Goal: Obtain resource: Download file/media

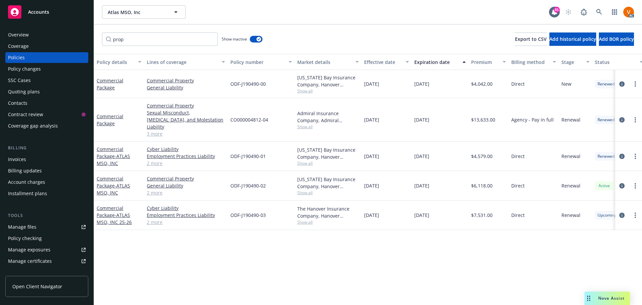
click at [597, 301] on div "Nova Assist" at bounding box center [611, 298] width 37 height 6
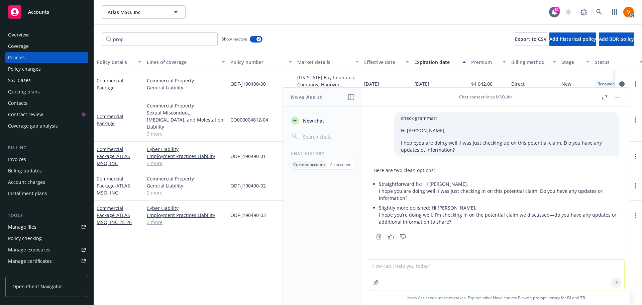
click at [537, 269] on textarea at bounding box center [496, 274] width 256 height 31
type textarea "c"
paste textarea "Hello Shahbaz, I am the associate claims consultant assigned to assist you with…"
type textarea "correct grammar: Hello Shahbaz, I am the associate claims consultant assigned t…"
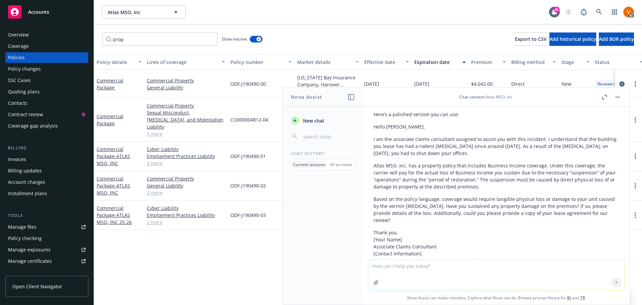
scroll to position [264, 0]
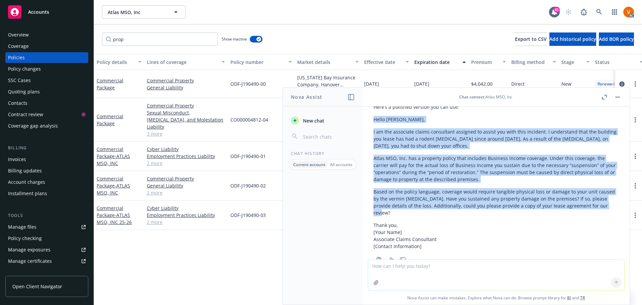
drag, startPoint x: 606, startPoint y: 197, endPoint x: 371, endPoint y: 113, distance: 249.5
click at [371, 113] on div "Here’s a polished version you can use: Hello Shahbaz, I am the associate claims…" at bounding box center [496, 182] width 256 height 163
copy div "Hello Shahbaz, I am the associate claims consultant assigned to assist you with…"
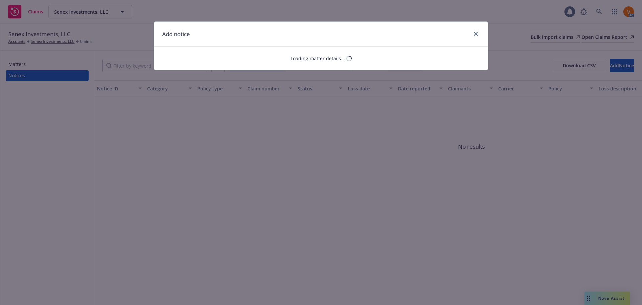
select select "GENERAL_LIABILITY"
select select "open"
select select "CLAIM"
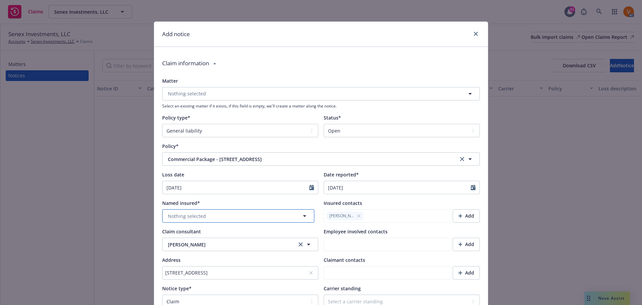
click at [239, 209] on button "Nothing selected" at bounding box center [238, 215] width 152 height 13
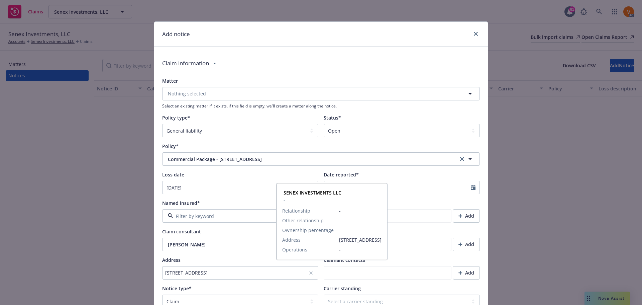
click at [236, 221] on strong "SENEX INVESTMENTS LLC" at bounding box center [234, 218] width 58 height 6
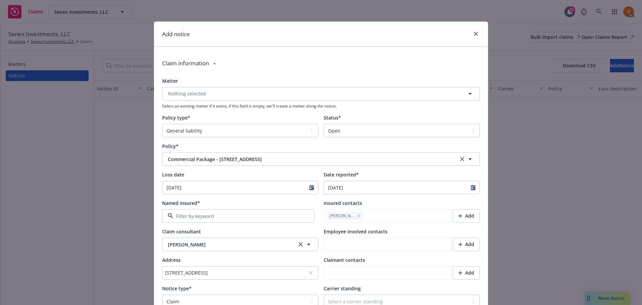
type textarea "x"
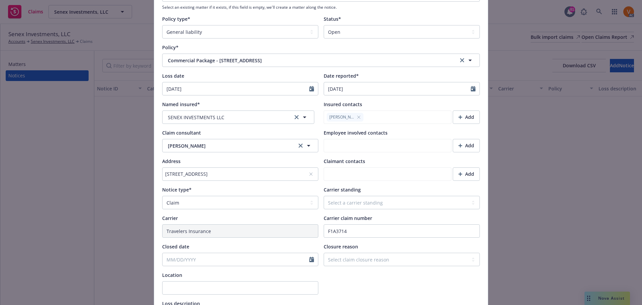
scroll to position [100, 0]
click at [345, 194] on select "Select a carrier standing Closed Not submitted Open Reopened Subrogated Withdra…" at bounding box center [402, 200] width 156 height 13
select select "OPEN"
click at [324, 194] on select "Select a carrier standing Closed Not submitted Open Reopened Subrogated Withdra…" at bounding box center [402, 200] width 156 height 13
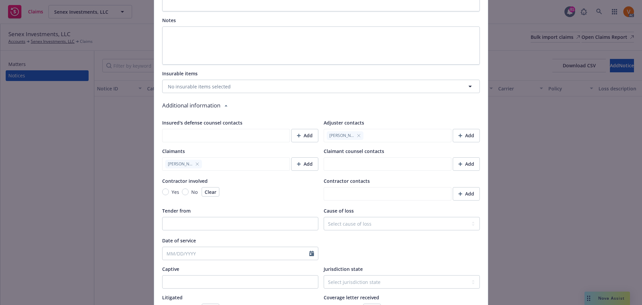
scroll to position [514, 0]
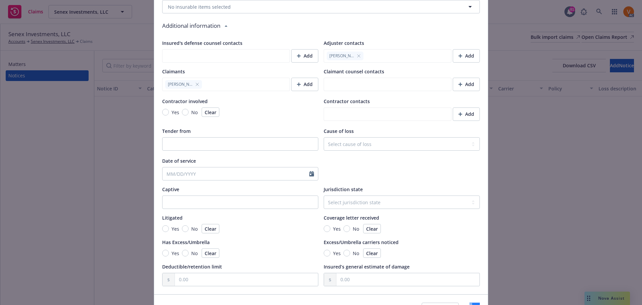
drag, startPoint x: 457, startPoint y: 281, endPoint x: 456, endPoint y: 275, distance: 5.1
click at [457, 294] on div "Cancel Save" at bounding box center [321, 309] width 334 height 30
click at [469, 302] on button "Save" at bounding box center [474, 308] width 10 height 13
type textarea "x"
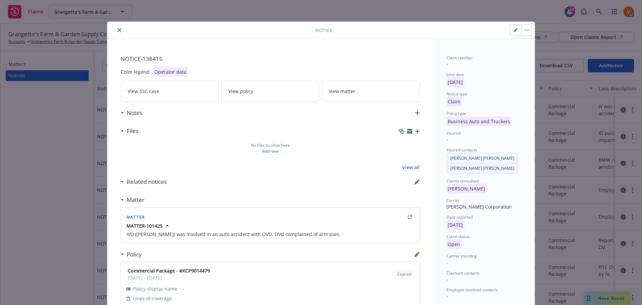
click at [514, 32] on button "button" at bounding box center [515, 30] width 11 height 11
select select "BUSINESS_AUTO_AND_TRUCKERS"
select select "open"
select select "CLAIM"
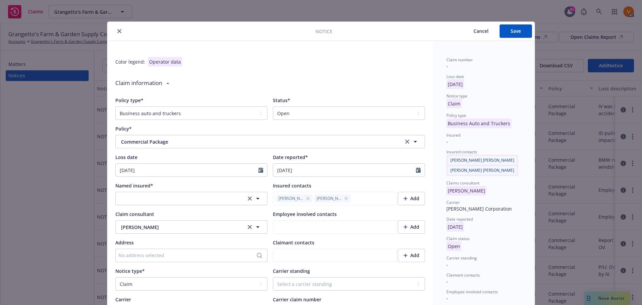
type textarea "x"
click at [336, 112] on select "Select a status Closed Open" at bounding box center [349, 112] width 152 height 13
select select "closed"
click at [273, 106] on select "Select a status Closed Open" at bounding box center [349, 112] width 152 height 13
type textarea "x"
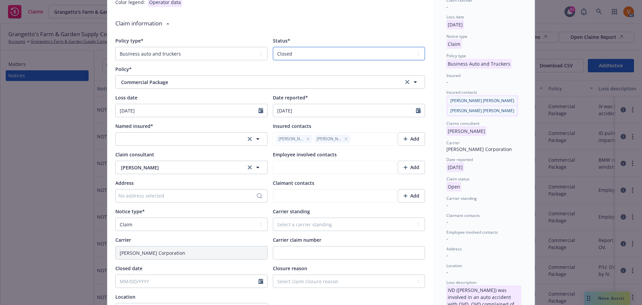
scroll to position [67, 0]
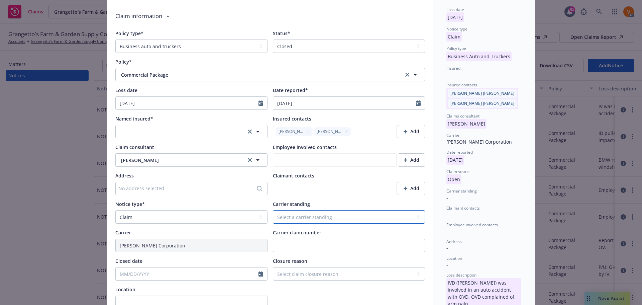
click at [320, 210] on select "Select a carrier standing Closed Not submitted Open Reopened Subrogated Withdra…" at bounding box center [349, 216] width 152 height 13
select select "CLOSED"
click at [273, 210] on select "Select a carrier standing Closed Not submitted Open Reopened Subrogated Withdra…" at bounding box center [349, 216] width 152 height 13
type textarea "x"
click at [259, 271] on icon "Calendar" at bounding box center [260, 273] width 5 height 5
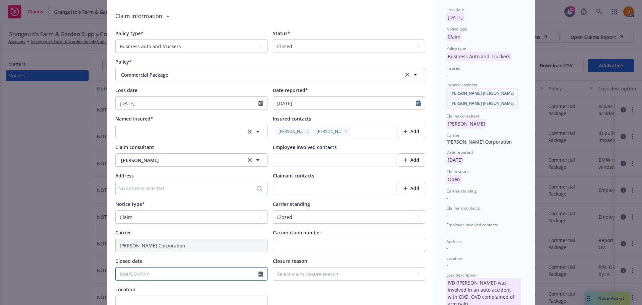
select select "9"
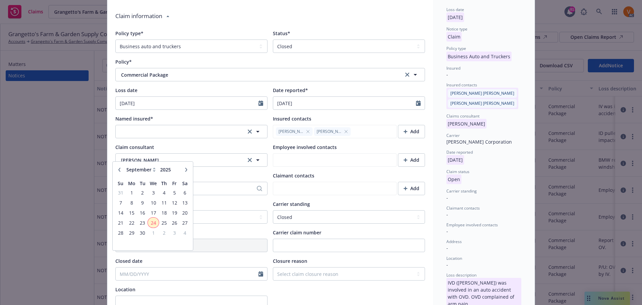
click at [152, 224] on span "24" at bounding box center [153, 222] width 10 height 8
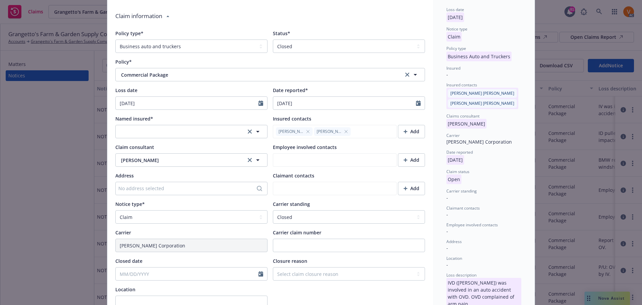
type textarea "x"
type input "09/24/2025"
click at [295, 267] on select "Select claim closure reason Administrative closure Closed Closed no liability f…" at bounding box center [349, 273] width 152 height 13
select select "administrative-closure"
click at [273, 267] on select "Select claim closure reason Administrative closure Closed Closed no liability f…" at bounding box center [349, 273] width 152 height 13
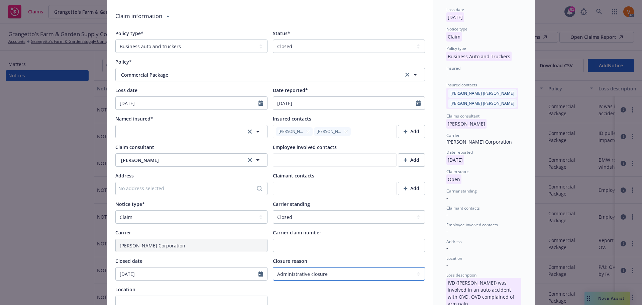
scroll to position [0, 0]
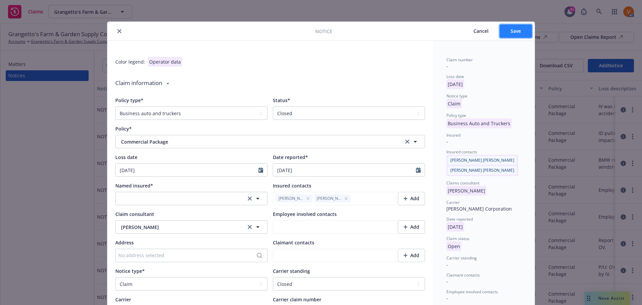
click at [507, 32] on button "Save" at bounding box center [516, 30] width 32 height 13
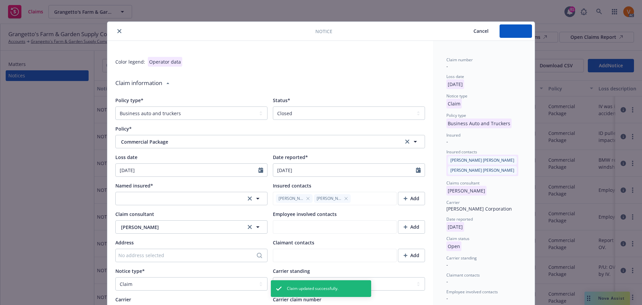
type textarea "x"
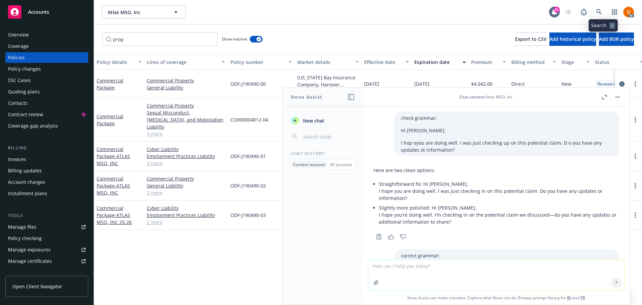
scroll to position [264, 0]
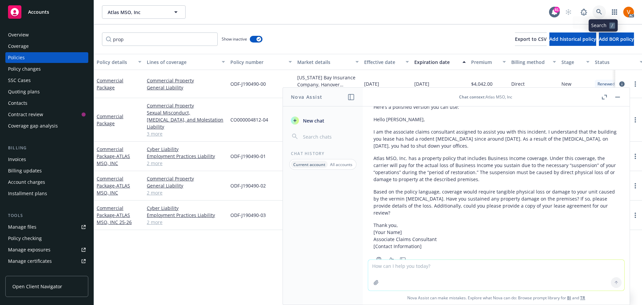
drag, startPoint x: 0, startPoint y: 0, endPoint x: 602, endPoint y: 8, distance: 602.2
click at [602, 9] on icon at bounding box center [599, 12] width 6 height 6
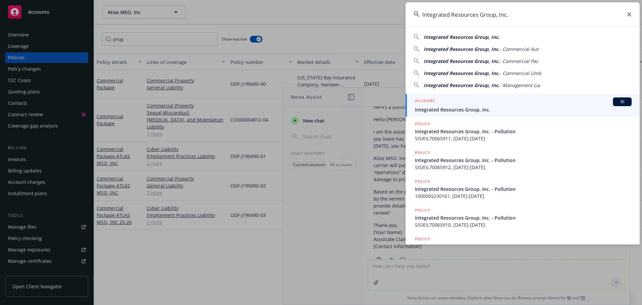
type input "Integrated Resources Group, Inc."
click at [449, 103] on div "ACCOUNT BI" at bounding box center [523, 101] width 217 height 9
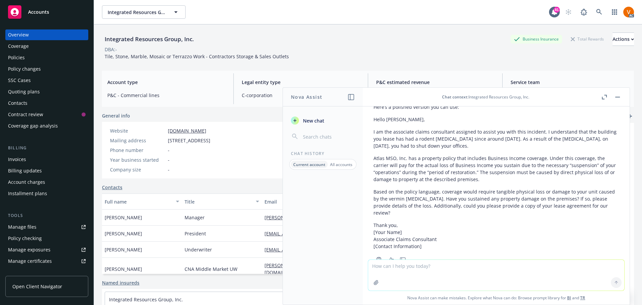
click at [619, 93] on button "button" at bounding box center [618, 97] width 8 height 8
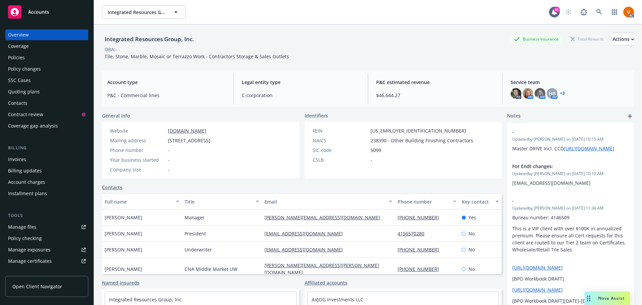
click at [28, 52] on div "Policies" at bounding box center [47, 57] width 78 height 11
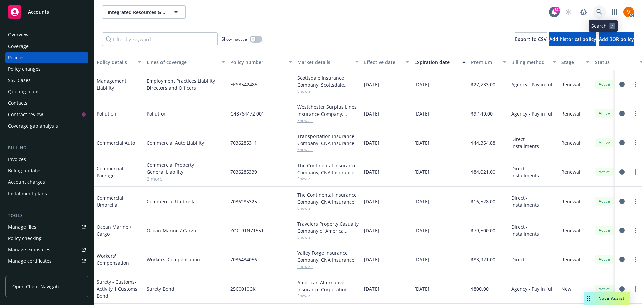
click at [602, 9] on icon at bounding box center [599, 12] width 6 height 6
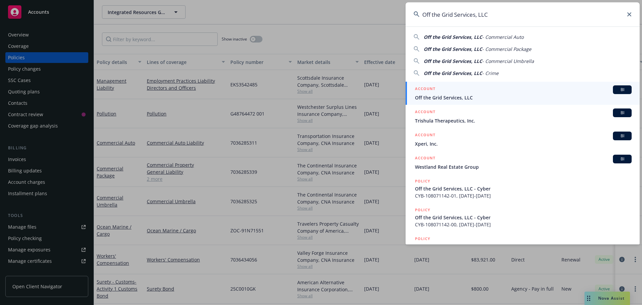
type input "Off the Grid Services, LLC"
click at [432, 96] on span "Off the Grid Services, LLC" at bounding box center [523, 97] width 217 height 7
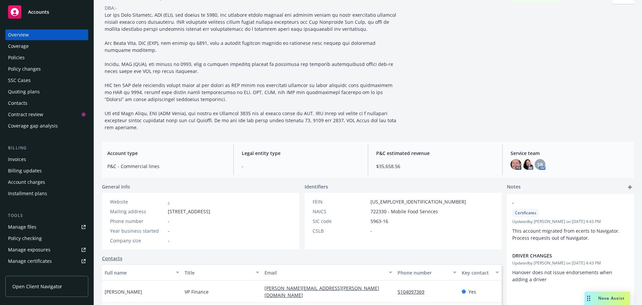
scroll to position [134, 0]
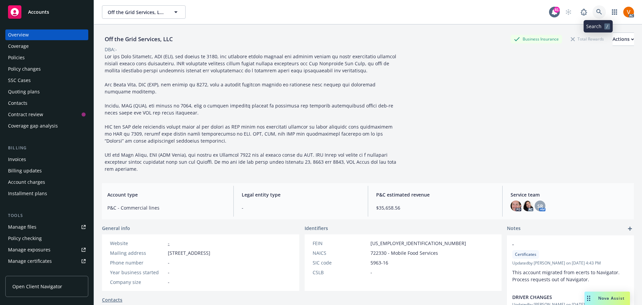
click at [600, 9] on icon at bounding box center [599, 12] width 6 height 6
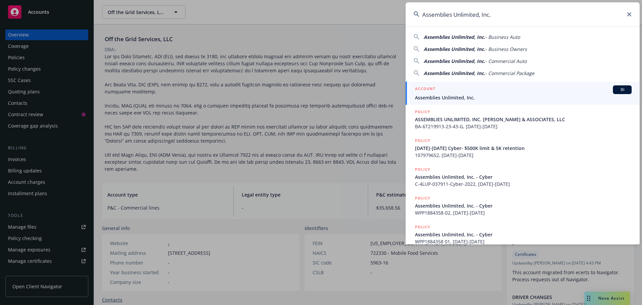
type input "Assemblies Unlimited, Inc."
click at [445, 99] on span "Assemblies Unlimited, Inc." at bounding box center [523, 97] width 217 height 7
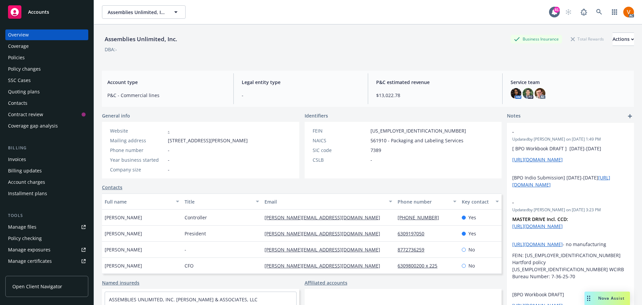
click at [62, 53] on div "Policies" at bounding box center [47, 57] width 78 height 11
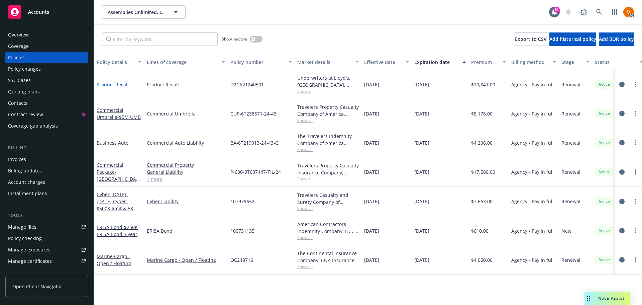
click at [109, 81] on link "Product Recall" at bounding box center [113, 84] width 32 height 6
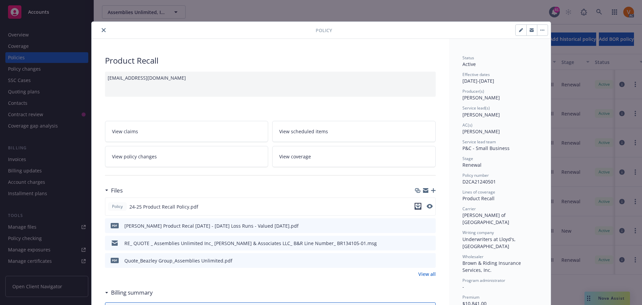
click at [417, 203] on icon "download file" at bounding box center [417, 205] width 5 height 5
click at [103, 30] on button "close" at bounding box center [104, 30] width 8 height 8
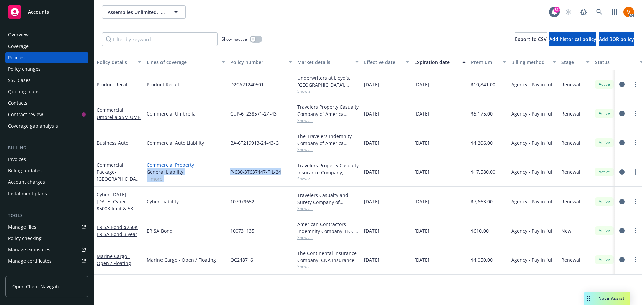
drag, startPoint x: 278, startPoint y: 161, endPoint x: 224, endPoint y: 157, distance: 54.0
click at [224, 157] on div "Commercial Package - [GEOGRAPHIC_DATA], [GEOGRAPHIC_DATA], [GEOGRAPHIC_DATA] [G…" at bounding box center [416, 171] width 645 height 29
click at [242, 174] on div "P-630-3T637447-TIL-24" at bounding box center [261, 171] width 67 height 29
drag, startPoint x: 282, startPoint y: 162, endPoint x: 230, endPoint y: 164, distance: 51.9
click at [230, 164] on div "P-630-3T637447-TIL-24" at bounding box center [261, 171] width 67 height 29
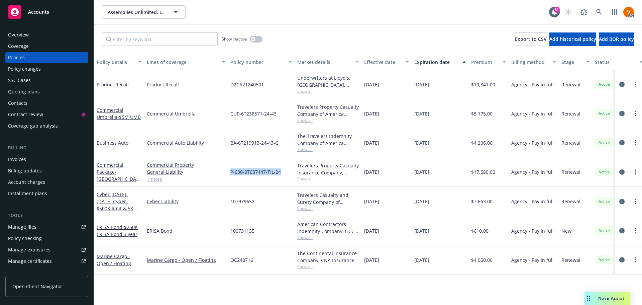
copy span "P-630-3T637447-TIL-24"
click at [191, 38] on input "Filter by keyword..." at bounding box center [160, 38] width 116 height 13
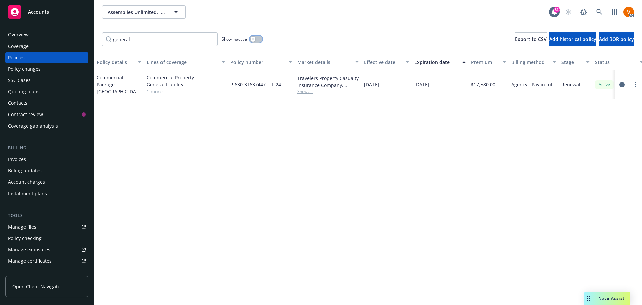
click at [252, 38] on icon "button" at bounding box center [253, 39] width 3 height 3
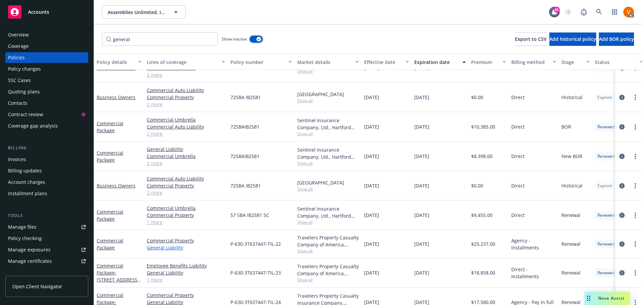
scroll to position [18, 0]
drag, startPoint x: 282, startPoint y: 257, endPoint x: 234, endPoint y: 260, distance: 47.9
click at [234, 260] on div "P-630-3T637447-TIL-23" at bounding box center [261, 271] width 67 height 29
drag, startPoint x: 228, startPoint y: 260, endPoint x: 280, endPoint y: 263, distance: 51.9
click at [280, 263] on div "P-630-3T637447-TIL-23" at bounding box center [261, 271] width 67 height 29
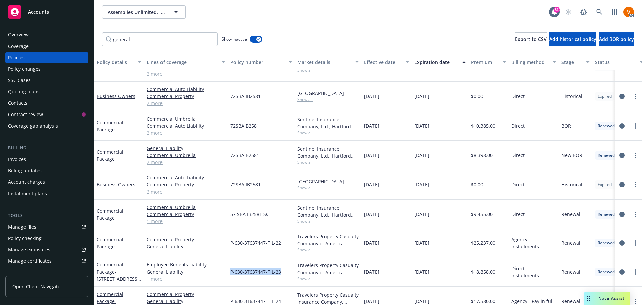
copy span "P-630-3T637447-TIL-23"
click at [192, 38] on input "general" at bounding box center [160, 38] width 116 height 13
type input "recall"
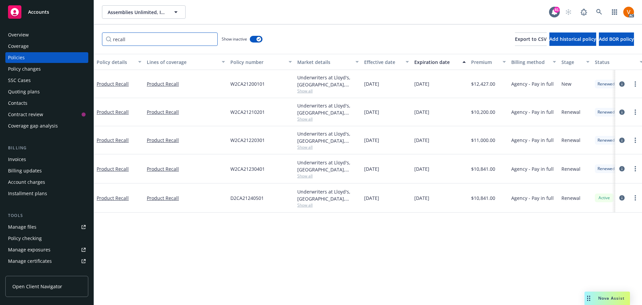
scroll to position [0, 0]
